Goal: Complete application form

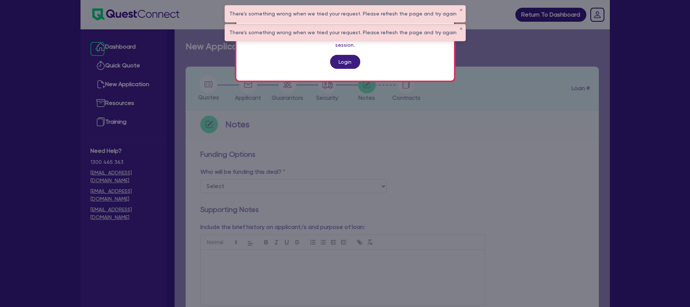
click at [345, 58] on link "Login" at bounding box center [345, 62] width 30 height 14
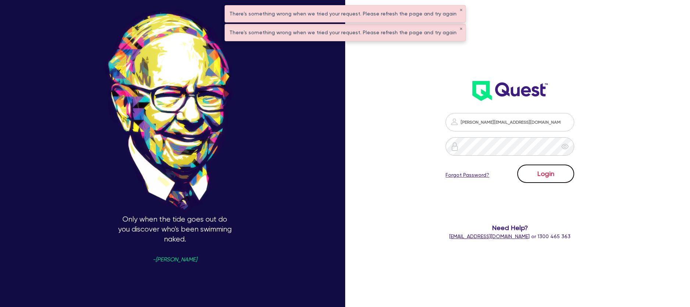
click at [537, 175] on button "Login" at bounding box center [546, 173] width 57 height 18
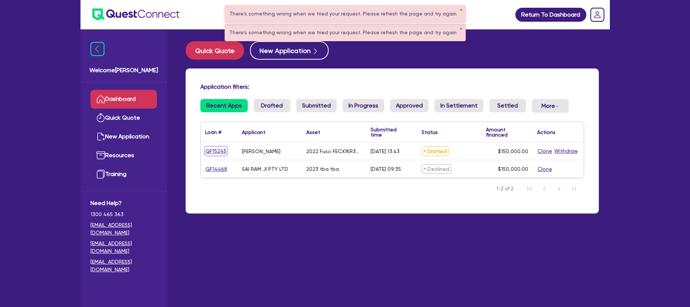
click at [223, 152] on link "QF15245" at bounding box center [216, 151] width 22 height 8
select select "CARS_AND_LIGHT_TRUCKS"
select select "LIGHT_TRUCKS"
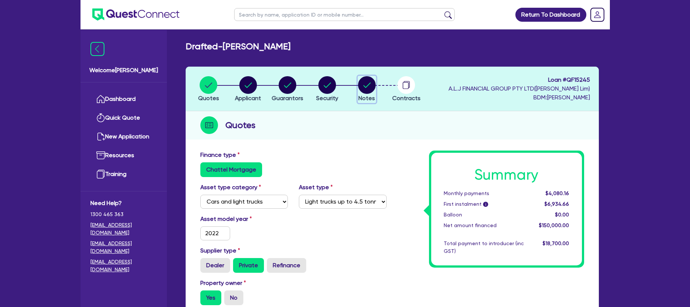
click at [366, 90] on circle "button" at bounding box center [367, 85] width 18 height 18
select select "Quest Finance - Own Book"
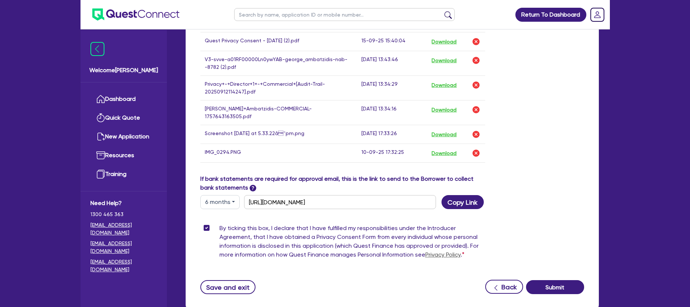
scroll to position [497, 0]
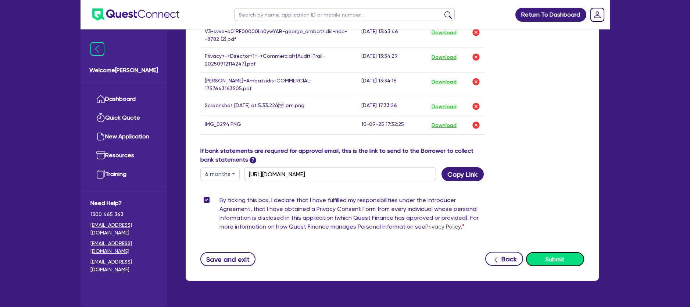
click at [549, 254] on button "Submit" at bounding box center [555, 259] width 58 height 14
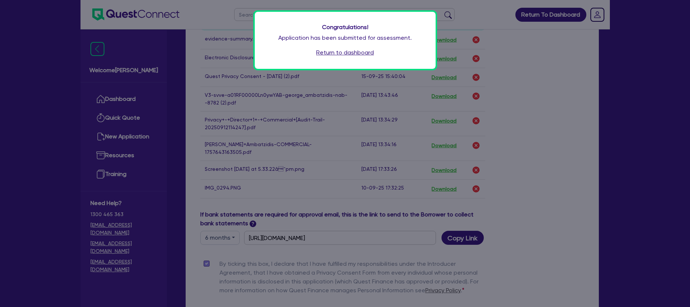
scroll to position [433, 0]
click at [347, 49] on link "Return to dashboard" at bounding box center [345, 52] width 58 height 9
